Goal: Task Accomplishment & Management: Complete application form

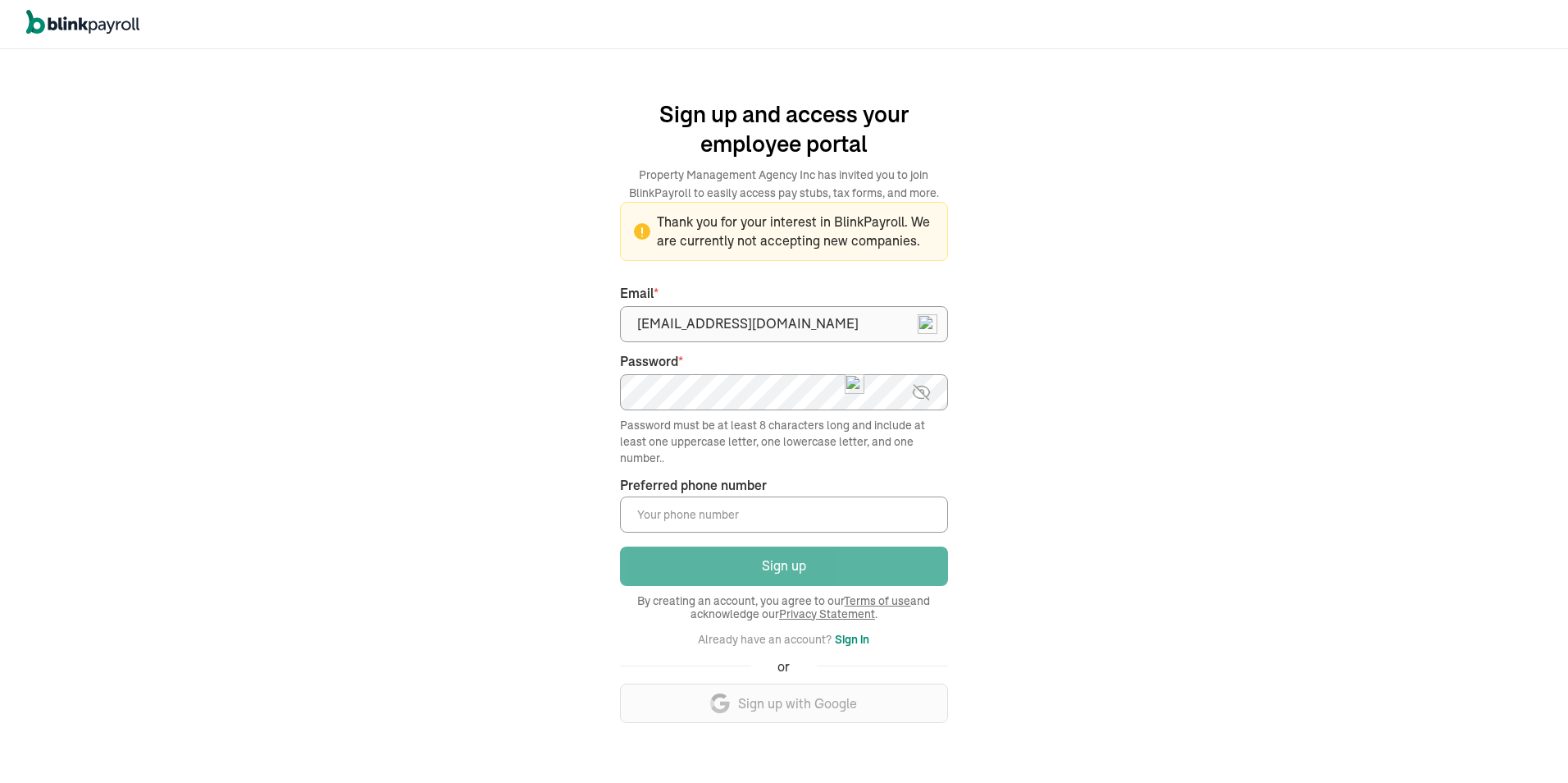
click at [750, 522] on input "Preferred phone number *" at bounding box center [784, 514] width 328 height 36
type input "(209) 271-0375"
click at [1001, 451] on main "Sign up and access your employee portal Property Management Agency Inc has invi…" at bounding box center [784, 416] width 588 height 667
click at [845, 639] on button "Sign in" at bounding box center [851, 639] width 34 height 20
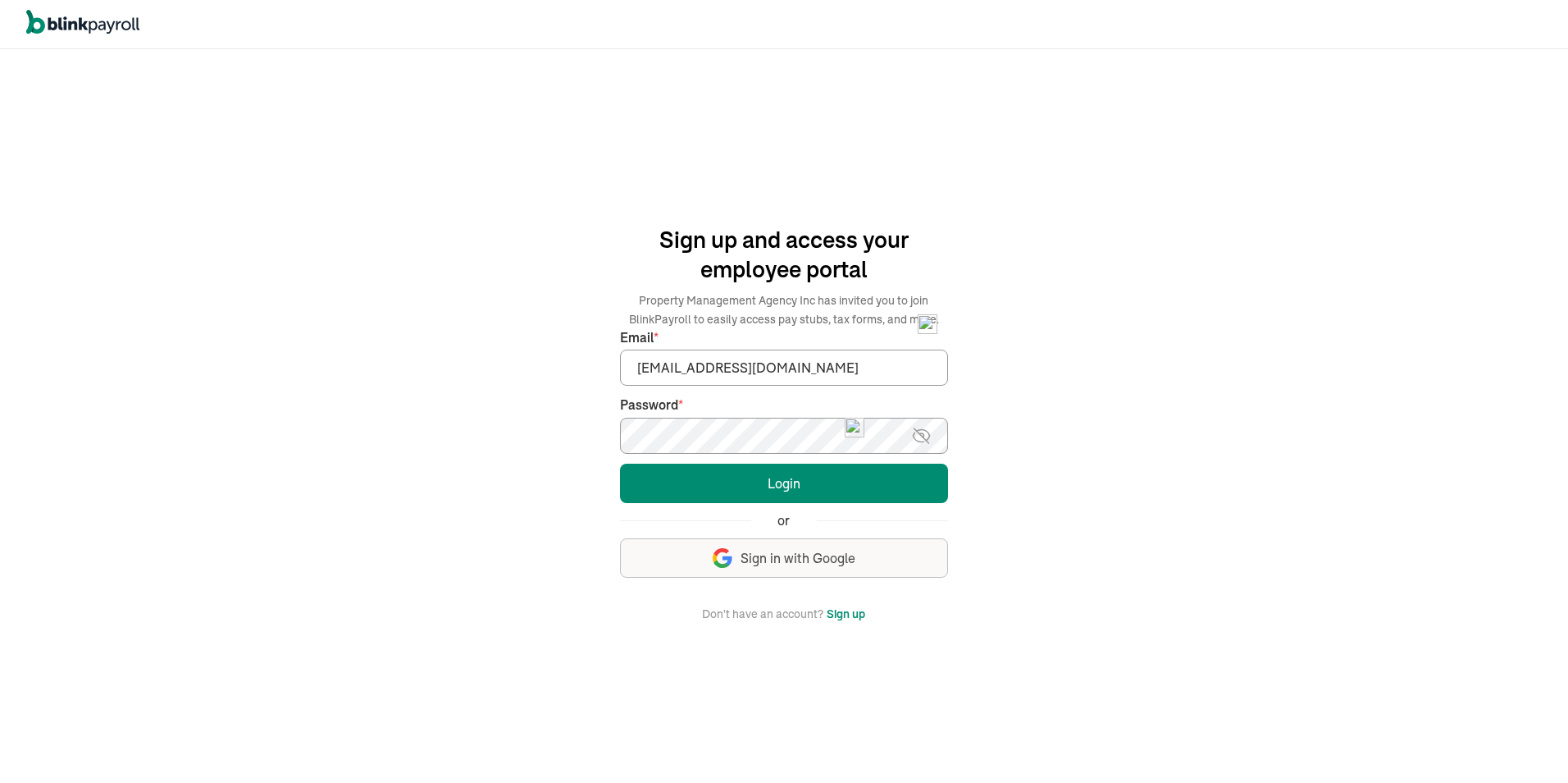
click at [620, 463] on button "Login" at bounding box center [784, 483] width 328 height 39
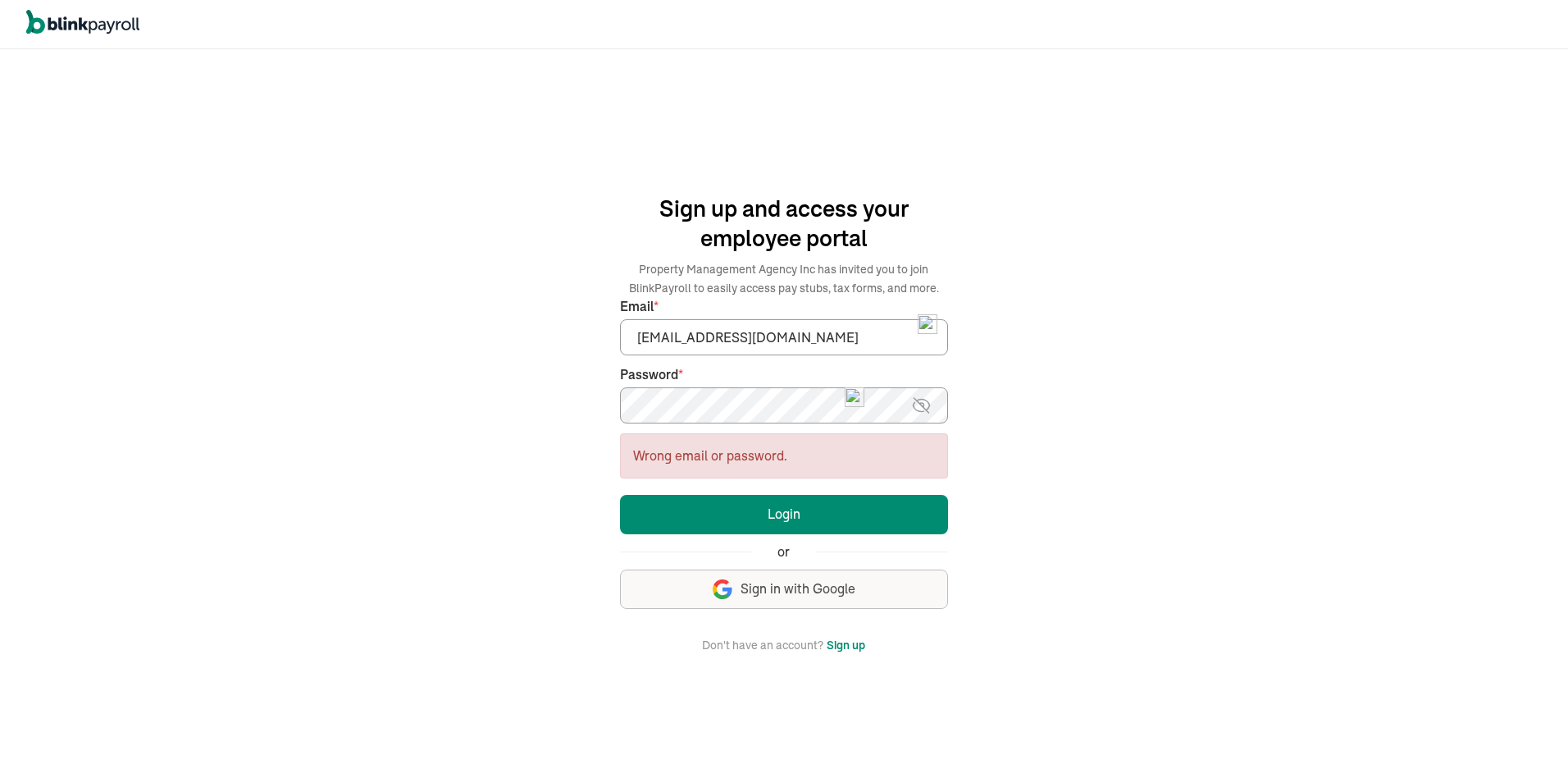
click at [855, 646] on button "Sign up" at bounding box center [846, 645] width 39 height 20
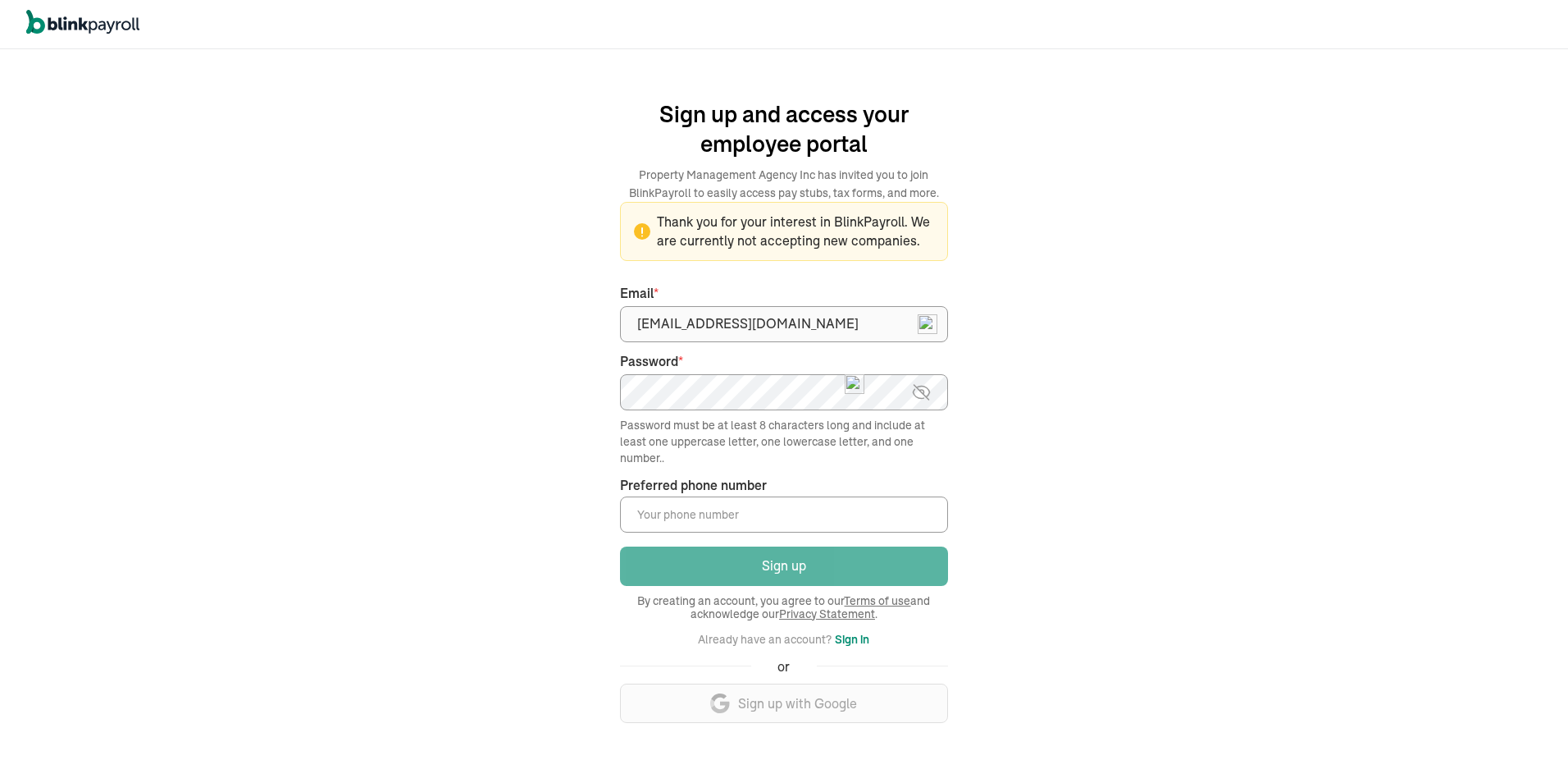
click at [849, 517] on input "Preferred phone number *" at bounding box center [784, 514] width 328 height 36
type input "(209) 271-0375"
click at [1178, 505] on div "We handle it all. Payroll and taxes, fully automated. Back Forgot your password…" at bounding box center [784, 416] width 1568 height 734
click at [862, 241] on span "Thank you for your interest in BlinkPayroll. We are currently not accepting new…" at bounding box center [784, 231] width 300 height 38
click at [923, 395] on img at bounding box center [921, 392] width 20 height 20
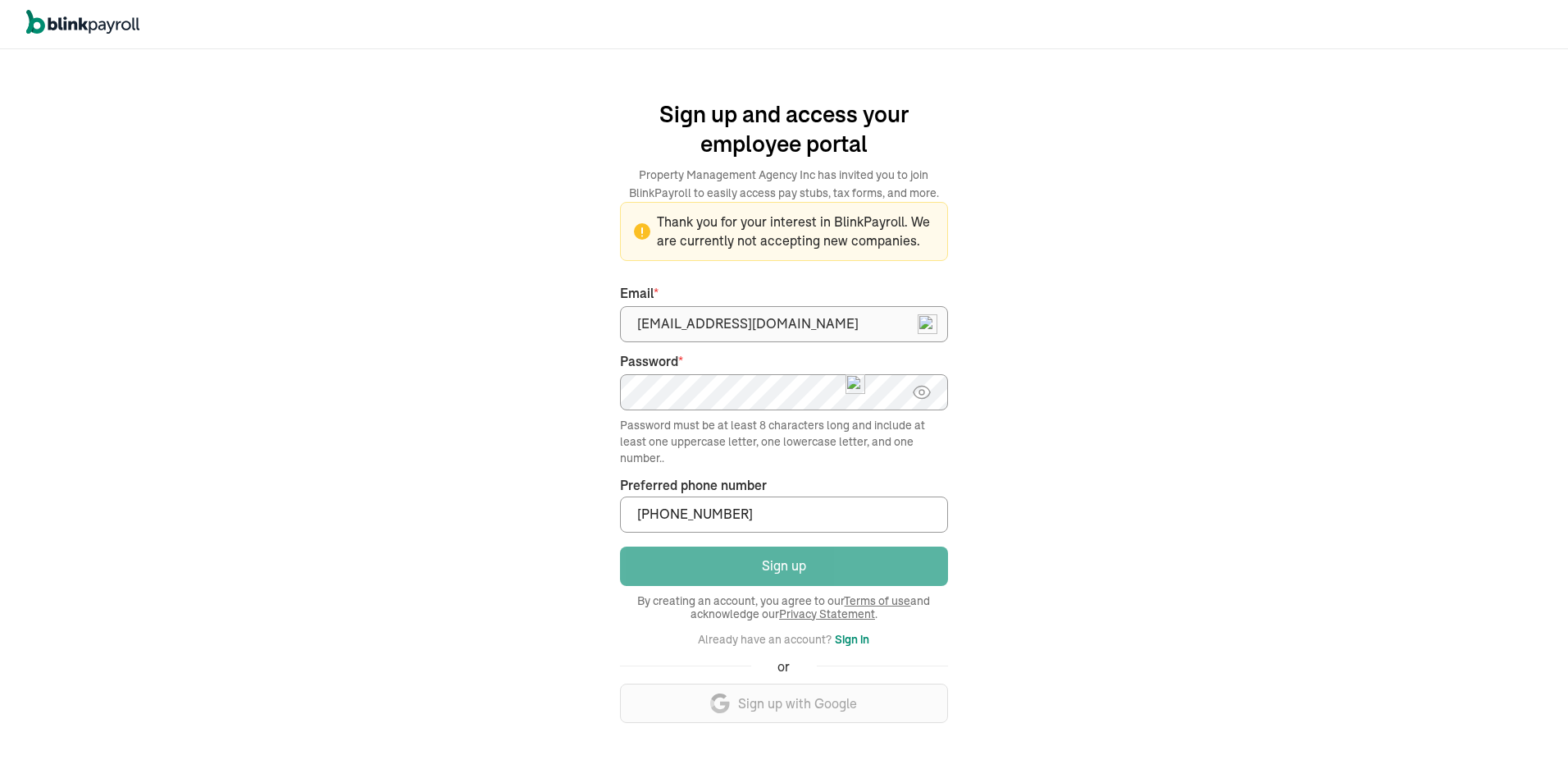
click at [883, 236] on span "Thank you for your interest in BlinkPayroll. We are currently not accepting new…" at bounding box center [784, 231] width 300 height 38
drag, startPoint x: 820, startPoint y: 205, endPoint x: 827, endPoint y: 287, distance: 82.3
click at [819, 205] on div "Thank you for your interest in BlinkPayroll. We are currently not accepting new…" at bounding box center [784, 231] width 328 height 59
click at [774, 525] on input "Preferred phone number *" at bounding box center [784, 514] width 328 height 36
type input "[PHONE_NUMBER]"
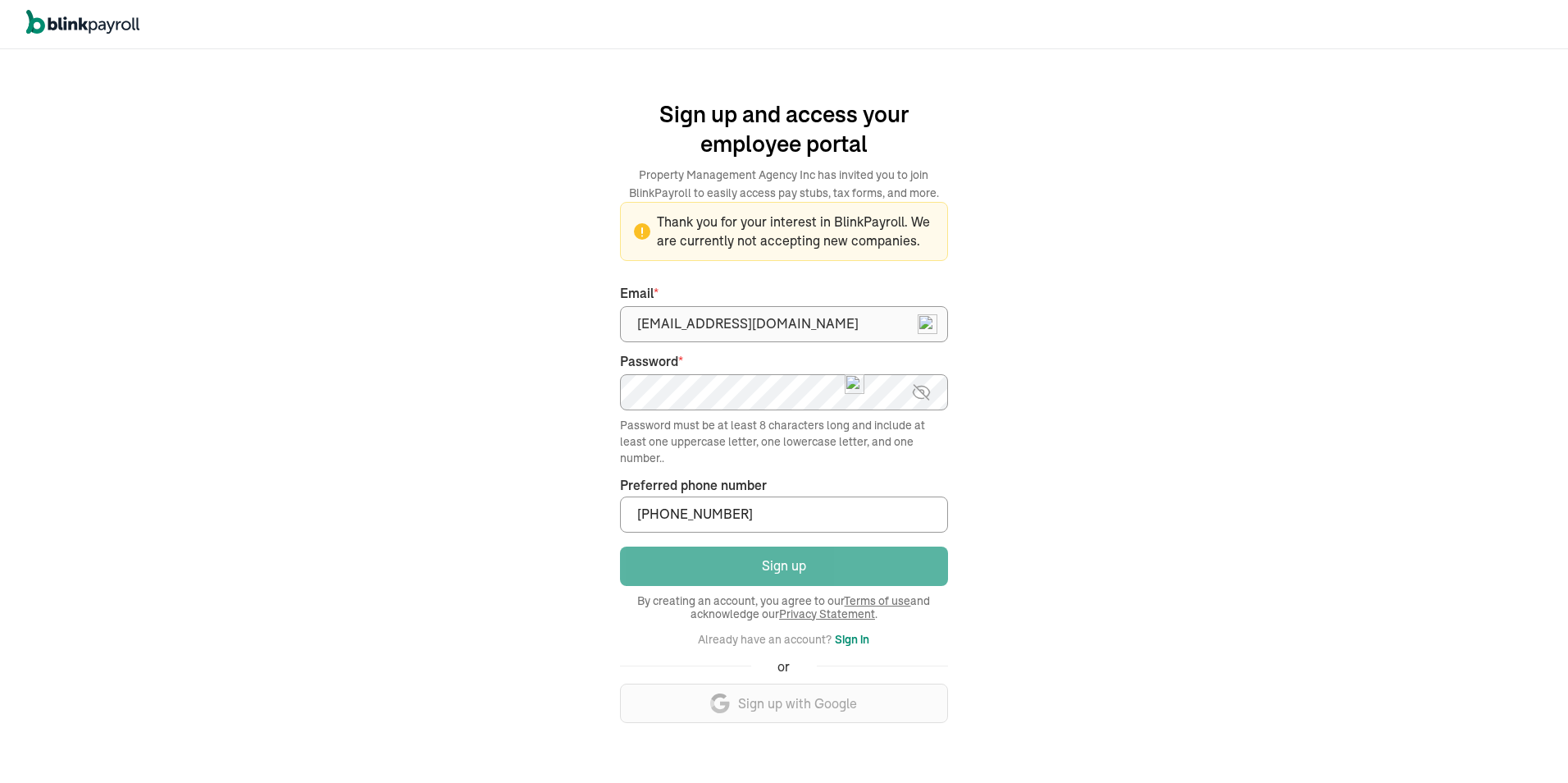
click at [1237, 545] on div "We handle it all. Payroll and taxes, fully automated. Back Forgot your password…" at bounding box center [784, 416] width 1568 height 734
click at [852, 639] on button "Sign in" at bounding box center [851, 639] width 34 height 20
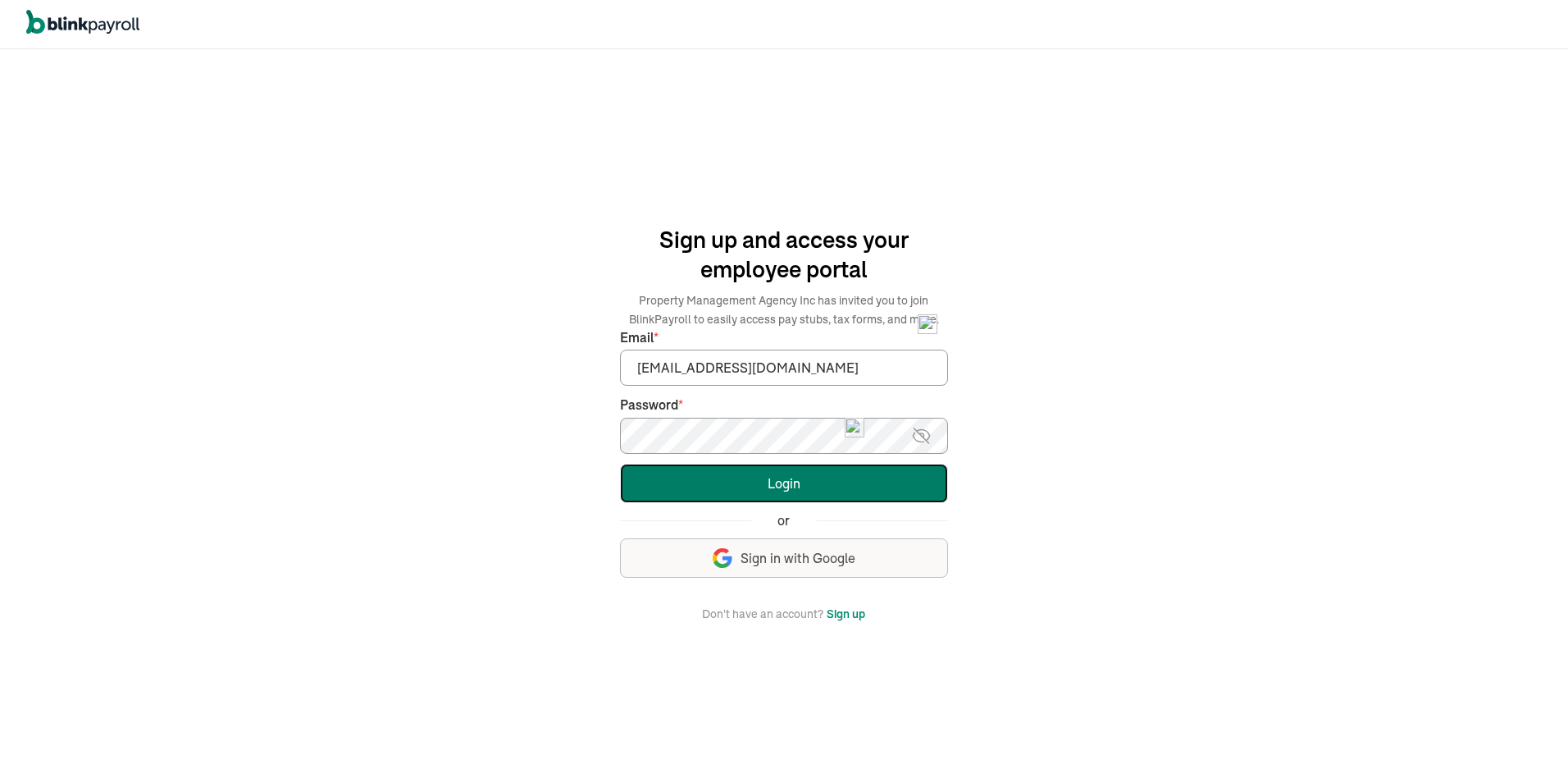
click at [786, 493] on button "Login" at bounding box center [784, 483] width 328 height 39
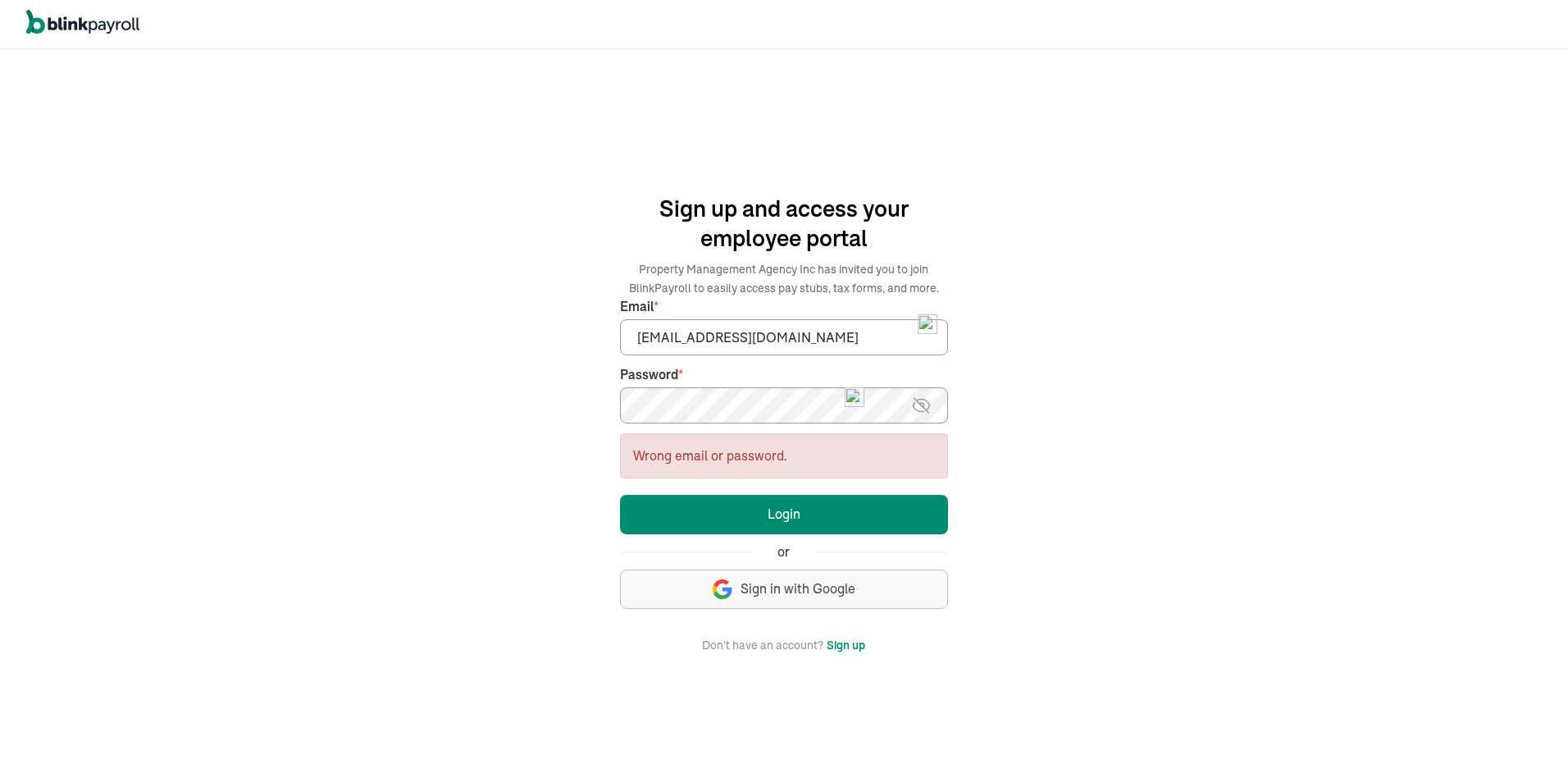
click at [743, 461] on div "Wrong email or password." at bounding box center [784, 455] width 328 height 46
click at [925, 403] on img at bounding box center [921, 405] width 20 height 20
click at [833, 461] on div "Wrong email or password." at bounding box center [784, 455] width 328 height 46
click at [781, 590] on span "Sign in with Google" at bounding box center [798, 589] width 115 height 19
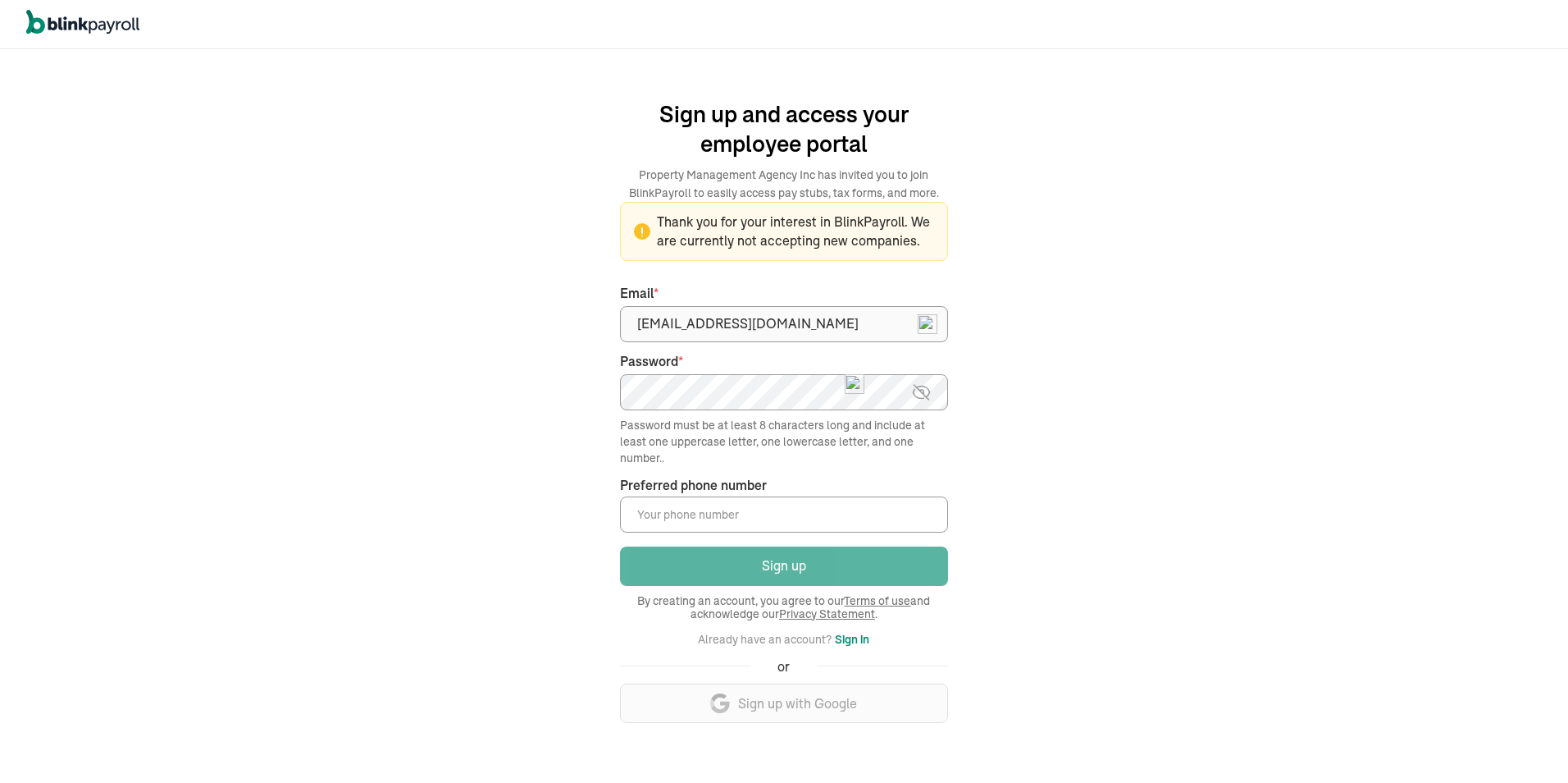
click at [931, 398] on img at bounding box center [921, 392] width 20 height 20
click at [794, 510] on input "Preferred phone number *" at bounding box center [784, 514] width 328 height 36
click at [989, 475] on main "Sign up and access your employee portal Property Management Agency Inc has invi…" at bounding box center [784, 416] width 588 height 667
click at [735, 511] on input "Preferred phone number *" at bounding box center [784, 514] width 328 height 36
type input "[PHONE_NUMBER]"
